Goal: Book appointment/travel/reservation

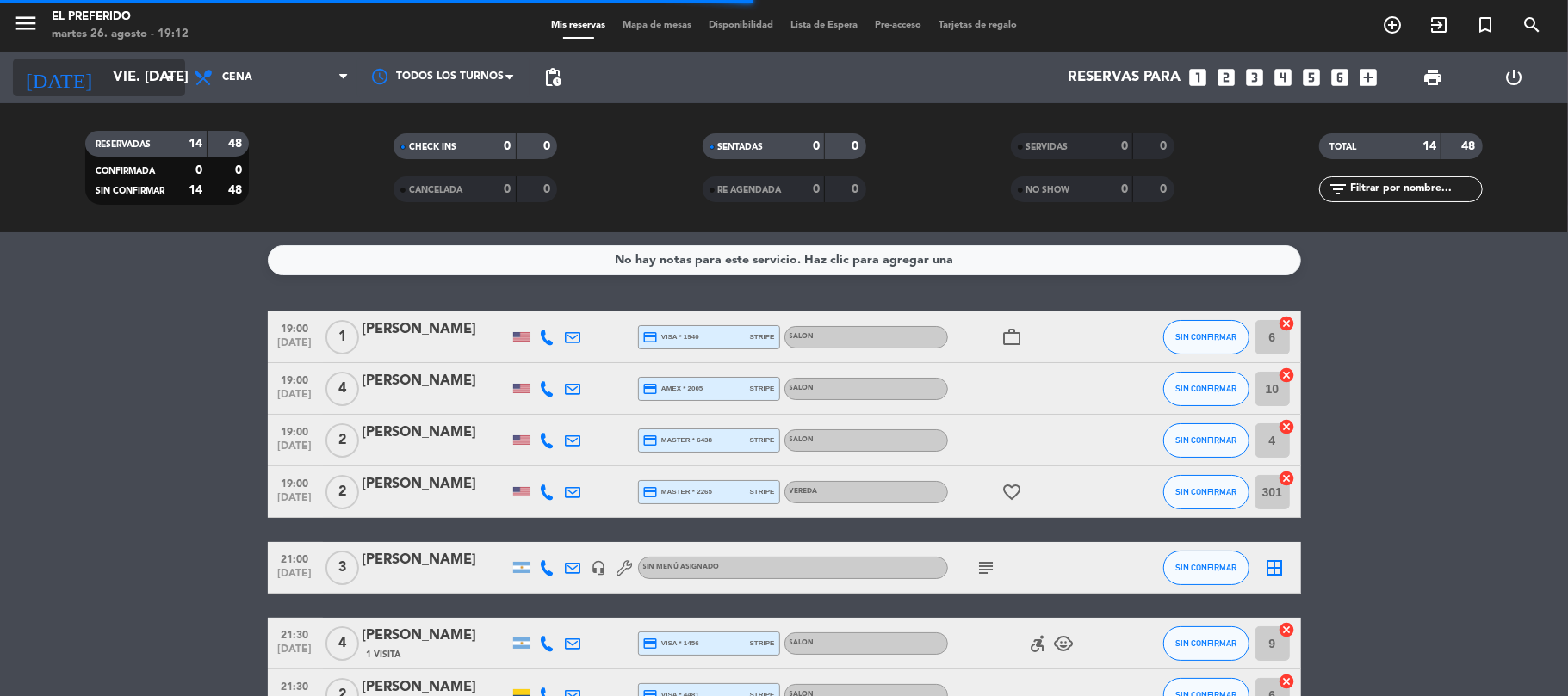
click at [104, 82] on input "vie. [DATE]" at bounding box center [197, 77] width 186 height 33
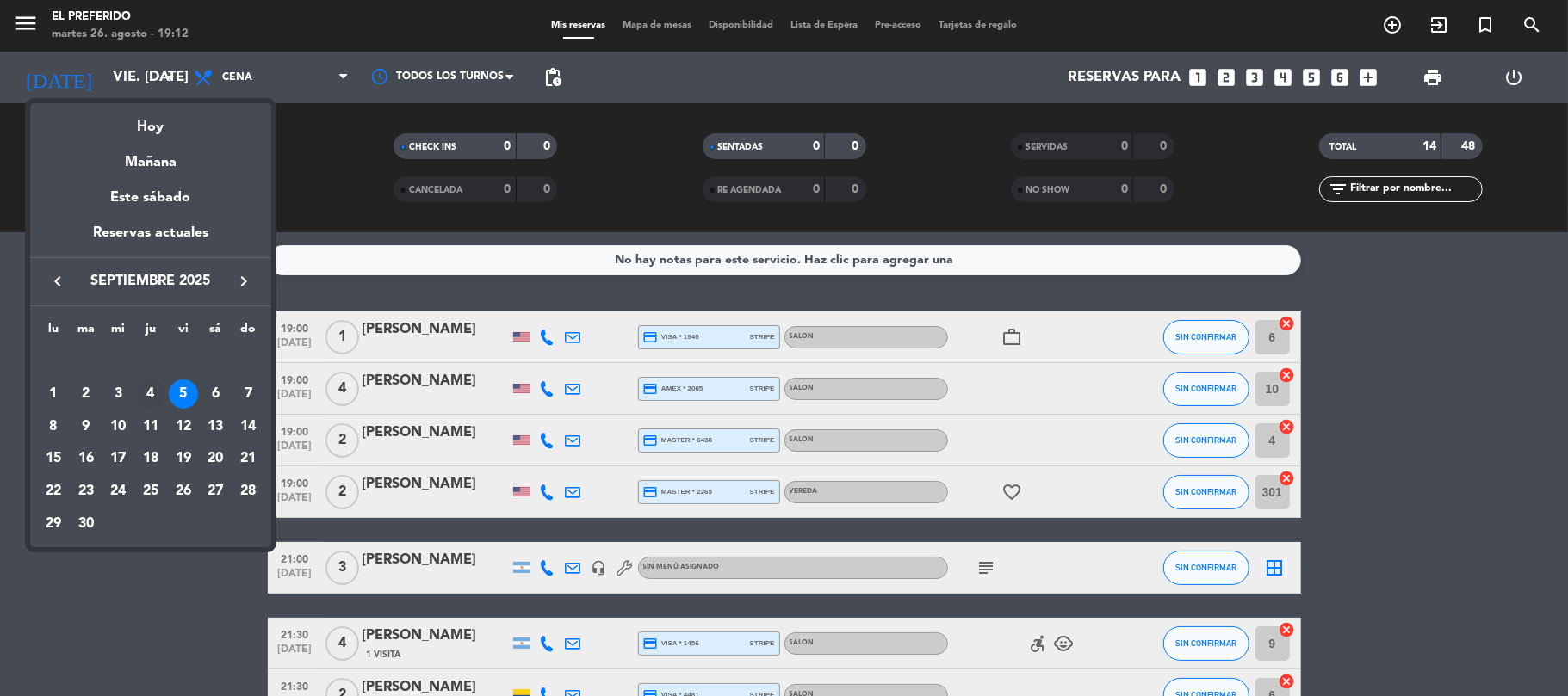
click at [145, 396] on div "4" at bounding box center [150, 394] width 29 height 29
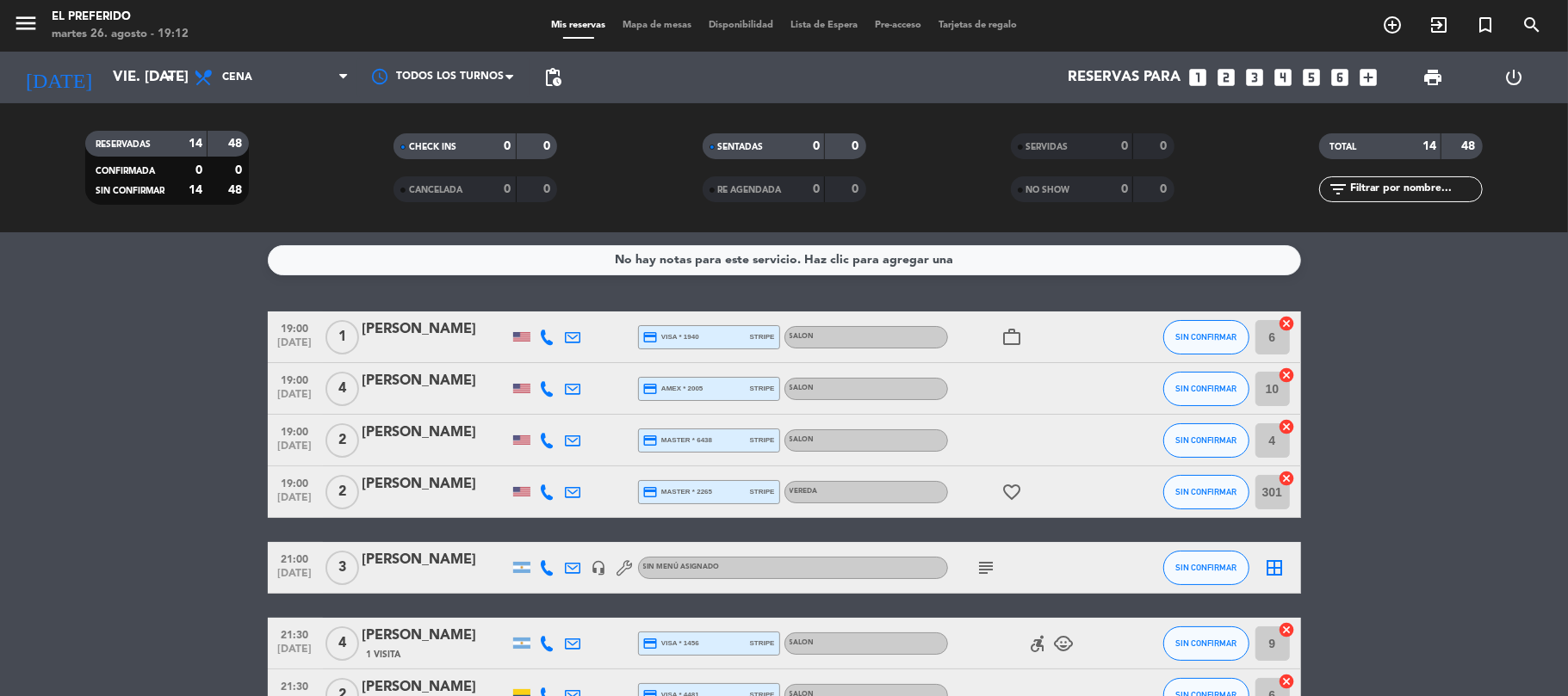
type input "[DEMOGRAPHIC_DATA] [DATE]"
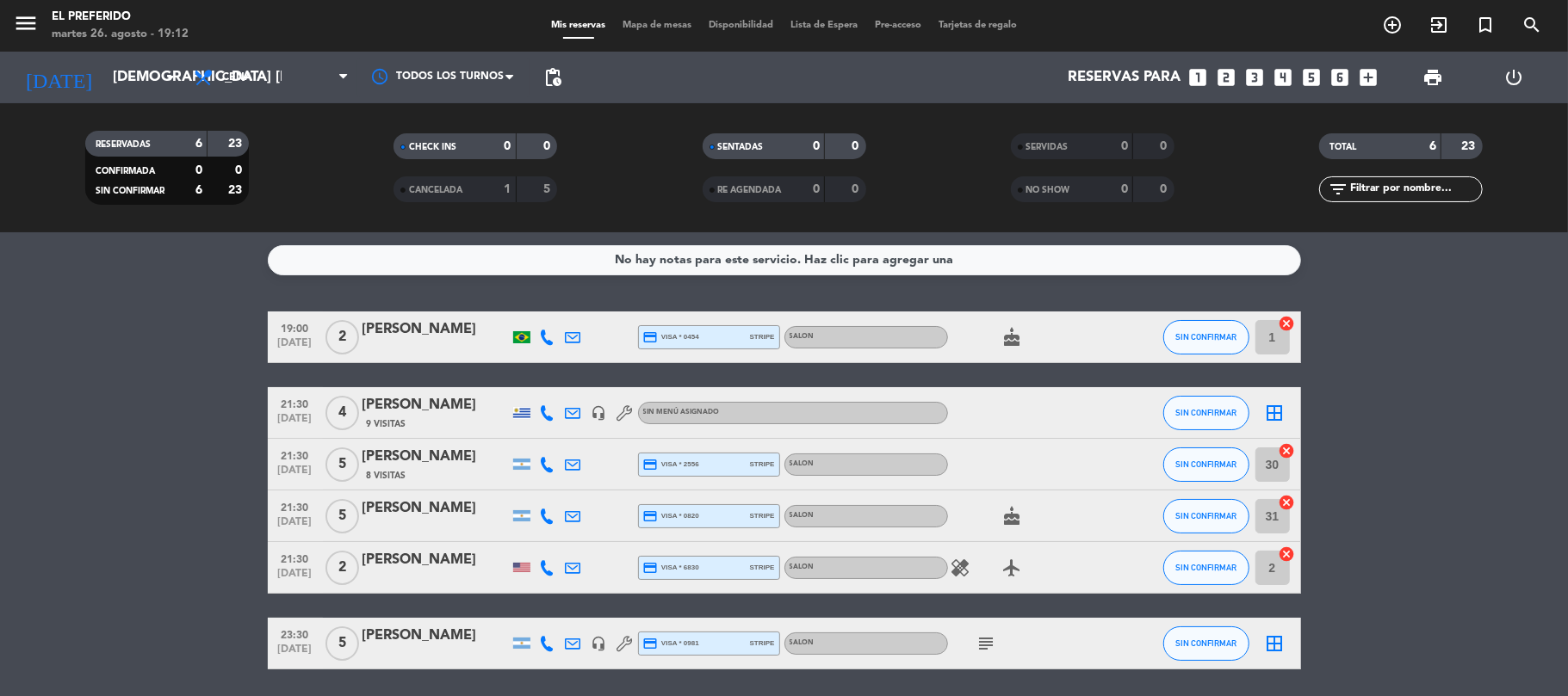
click at [569, 100] on div "pending_actions" at bounding box center [552, 77] width 34 height 51
click at [253, 61] on span "Cena" at bounding box center [271, 78] width 173 height 38
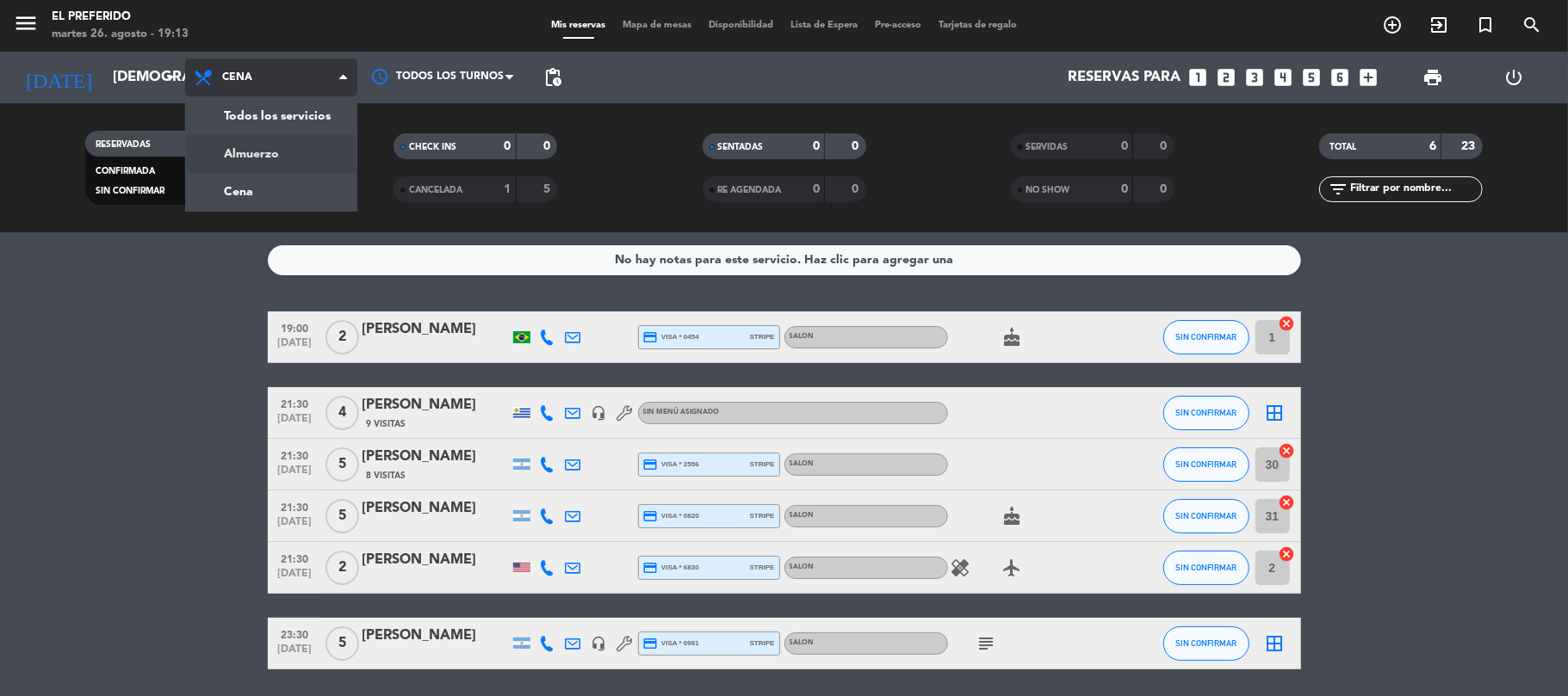
click at [276, 148] on div "menu El Preferido martes 26. agosto - 19:13 Mis reservas Mapa de mesas Disponib…" at bounding box center [784, 116] width 1568 height 232
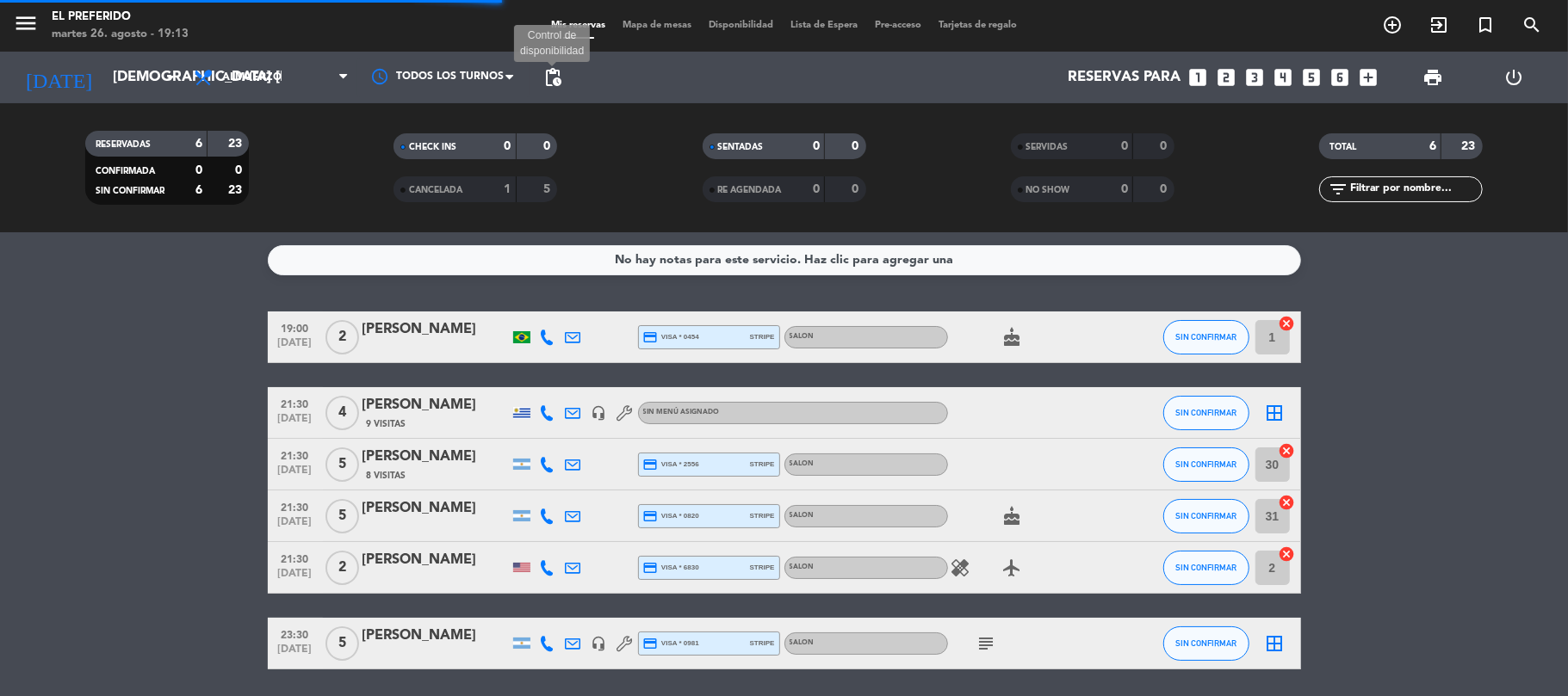
click at [551, 81] on span "pending_actions" at bounding box center [553, 78] width 21 height 21
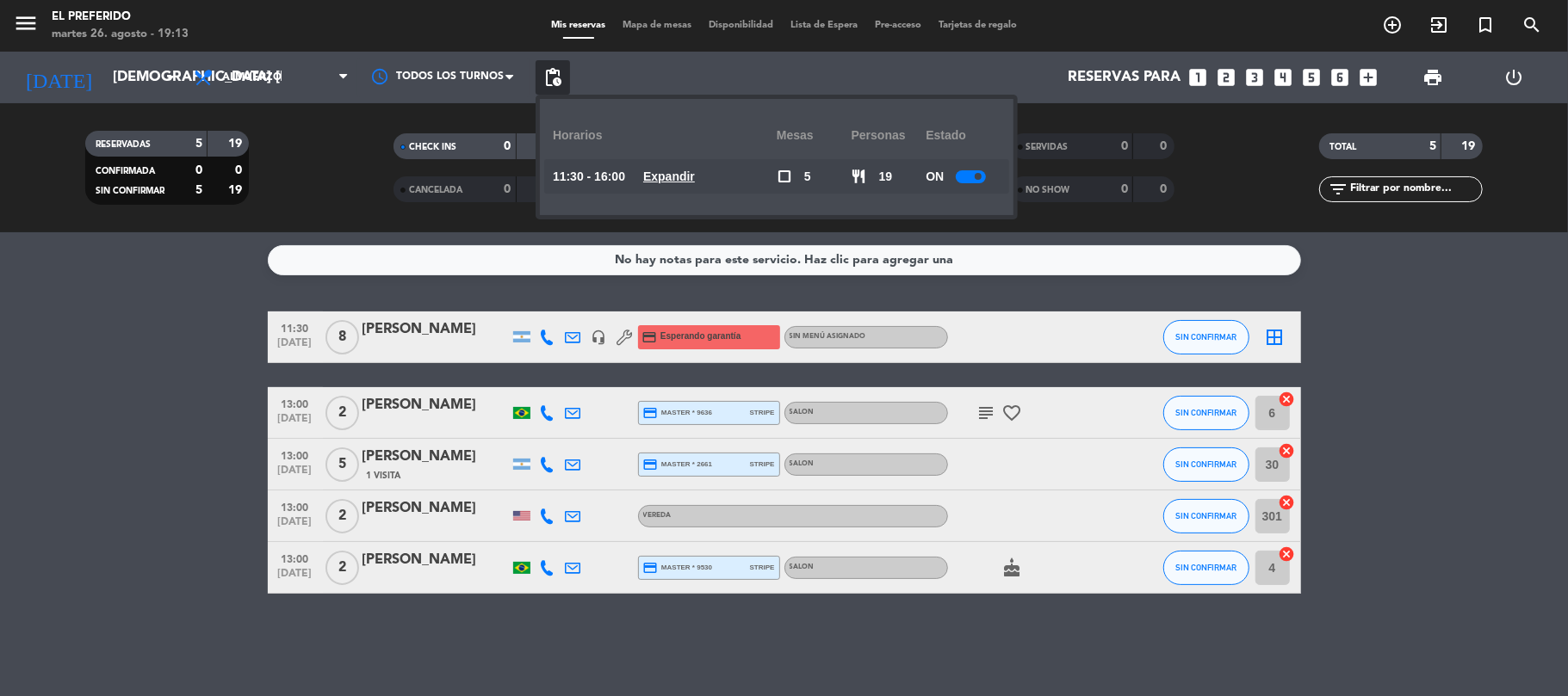
click at [680, 183] on u "Expandir" at bounding box center [669, 176] width 51 height 14
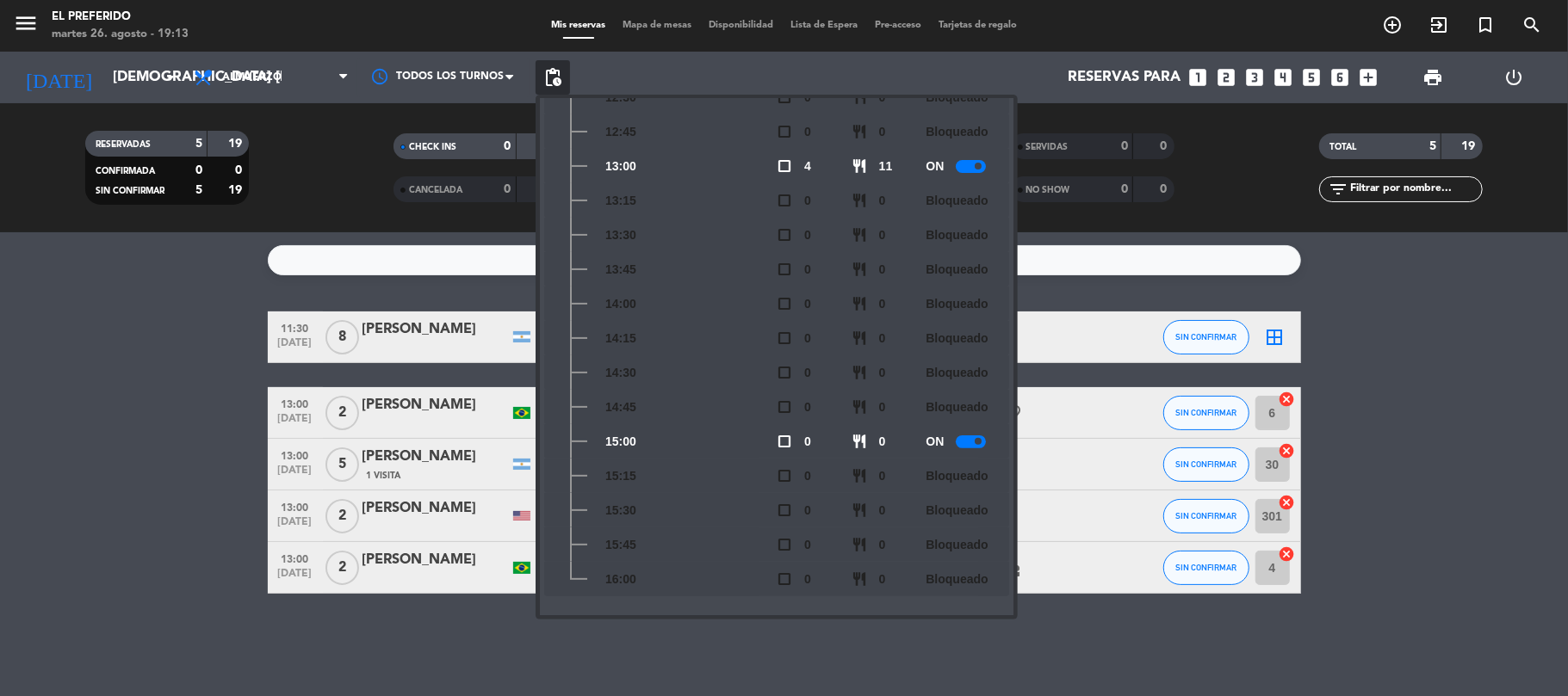
scroll to position [253, 0]
click at [200, 375] on bookings-row "11:30 [DATE] 8 [PERSON_NAME] headset_mic credit_card Esperando garantía Sin men…" at bounding box center [784, 453] width 1568 height 283
